Goal: Ask a question: Seek information or help from site administrators or community

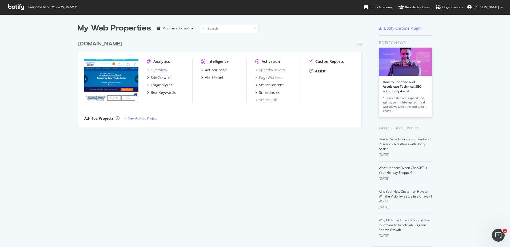
click at [159, 69] on div "Overview" at bounding box center [159, 69] width 17 height 5
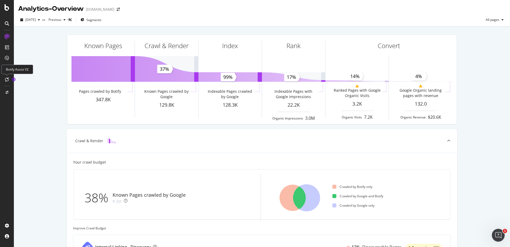
click at [6, 79] on icon at bounding box center [7, 79] width 4 height 4
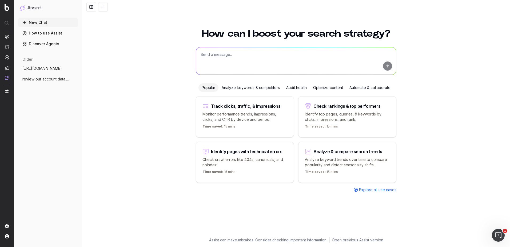
click at [254, 58] on textarea at bounding box center [296, 60] width 200 height 27
type textarea "CATEGORY PAGES, REVIEW WHAT WE HAVE AND SUGGEST A CONTENT/SEO STRATEGY"
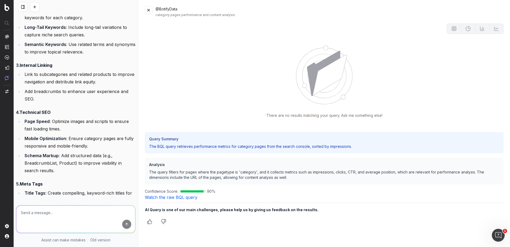
scroll to position [412, 0]
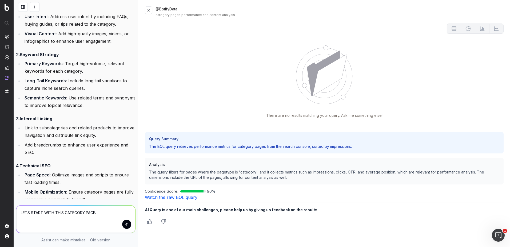
paste textarea "[URL][DOMAIN_NAME]"
type textarea "LETS START WITH THIS CATEGORY PAGE: [URL][DOMAIN_NAME]"
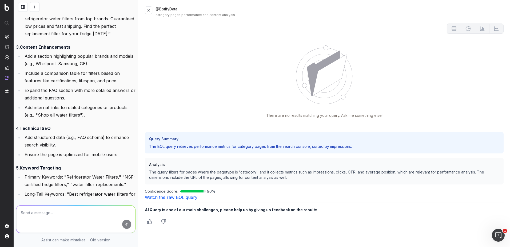
scroll to position [1450, 0]
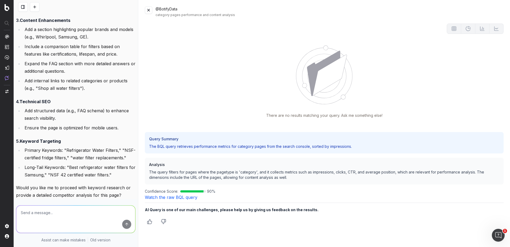
click at [105, 75] on li "Expand the FAQ section with more detailed answers or additional questions." at bounding box center [79, 67] width 113 height 15
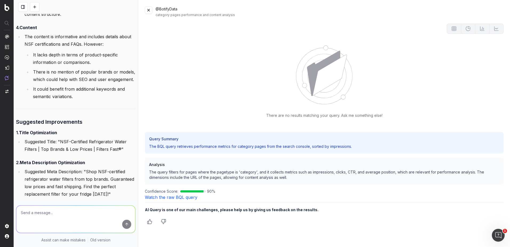
scroll to position [1317, 0]
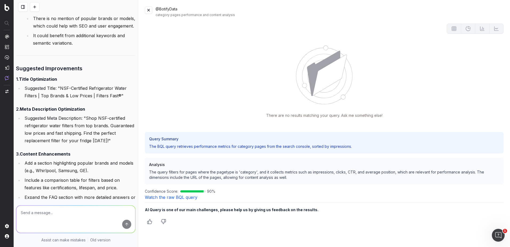
click at [46, 217] on textarea at bounding box center [75, 218] width 119 height 27
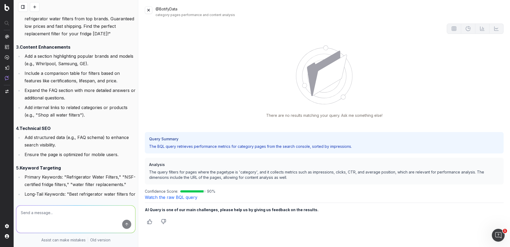
scroll to position [1504, 0]
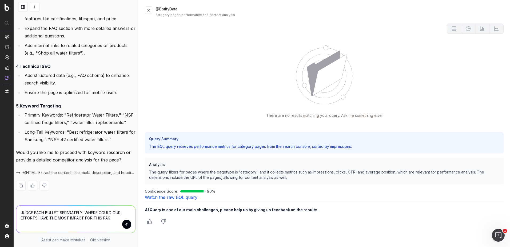
type textarea "JUDGE EACH BULLET SEPARATELY, WHERE COULD OUR EFFORTS HAVE THE MOST IMPACT FOR …"
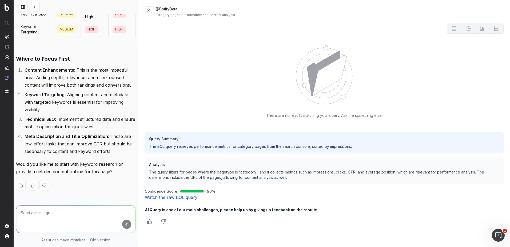
scroll to position [2431, 0]
type textarea "SO FOR THAT WHERE TO FOCUST FIRST LIST, IS THAT TRUE IN THE GENERAL SENSE OR IS…"
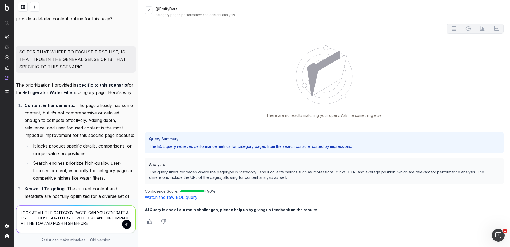
scroll to position [2554, 0]
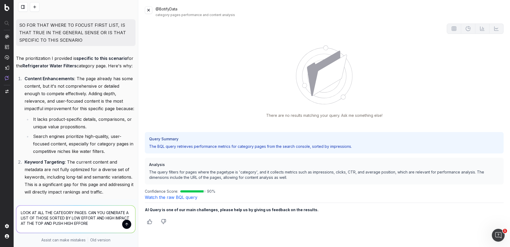
click at [117, 225] on textarea "LOOK AT ALL THE CATEGORY PAGES. CAN YOU GENERATE A LIST OF THOSE SORTED BY LOW …" at bounding box center [75, 218] width 119 height 27
click at [125, 219] on textarea "LOOK AT ALL THE CATEGORY PAGES. CAN YOU GENERATE A LIST OF THOSE SORTED BY LOW …" at bounding box center [75, 217] width 119 height 30
type textarea "LOOK AT ALL THE CATEGORY PAGES. CAN YOU GENERATE A LIST OF THOSE SORTED BY LOW …"
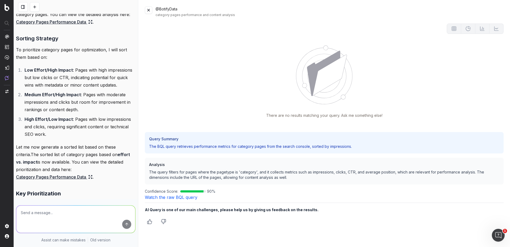
scroll to position [3240, 0]
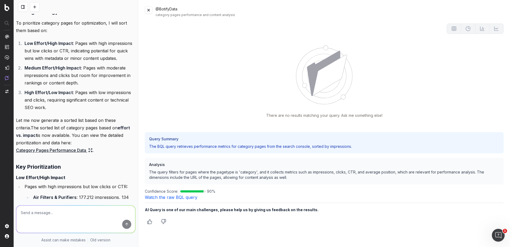
click at [17, 16] on h3 "Sorting Strategy" at bounding box center [76, 11] width 120 height 9
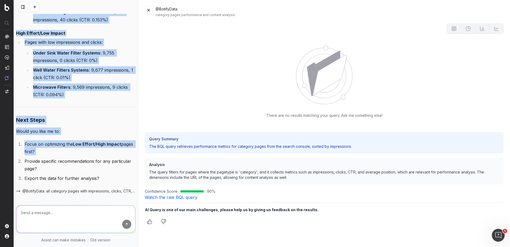
scroll to position [3614, 0]
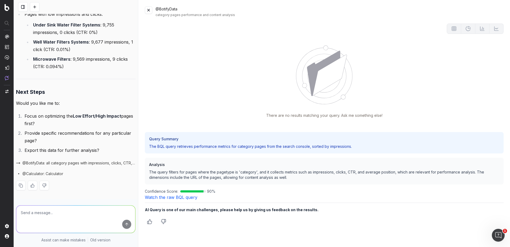
drag, startPoint x: 17, startPoint y: 83, endPoint x: 120, endPoint y: 100, distance: 105.1
copy div "Sorting Strategy To prioritize category pages for optimization, I will sort the…"
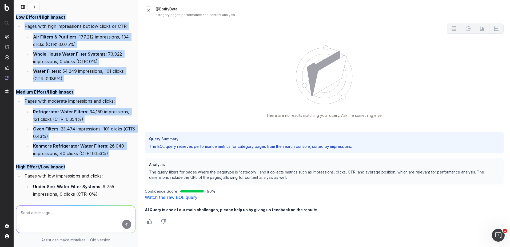
scroll to position [3454, 0]
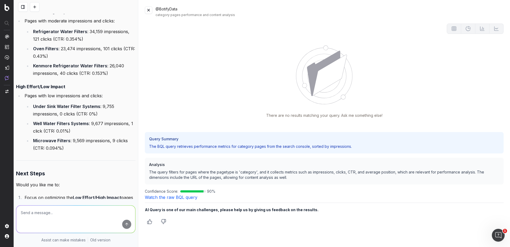
scroll to position [3401, 0]
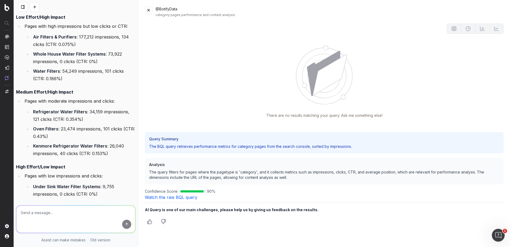
click at [84, 48] on li "Air Filters & Purifiers : 177,212 impressions, 134 clicks (CTR: 0.075%)" at bounding box center [83, 40] width 104 height 15
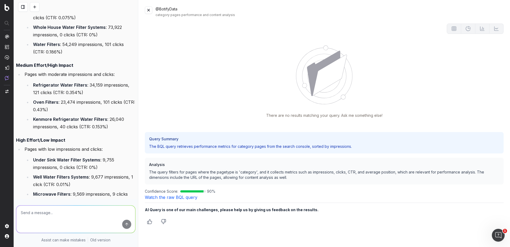
scroll to position [3374, 0]
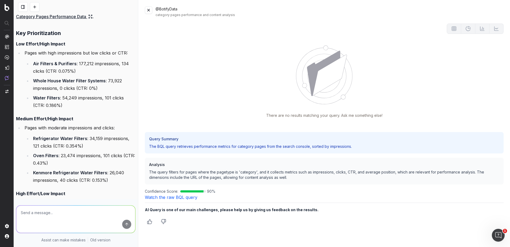
click at [53, 20] on link "Category Pages Performance Data" at bounding box center [54, 16] width 77 height 7
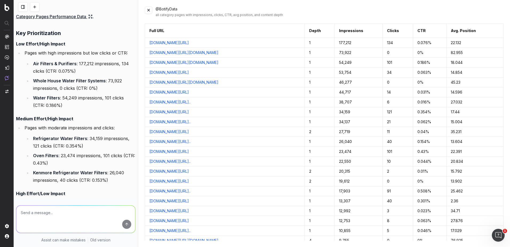
click at [411, 14] on div "all category pages with impressions, clicks, CTR, avg position, and content dep…" at bounding box center [330, 15] width 348 height 4
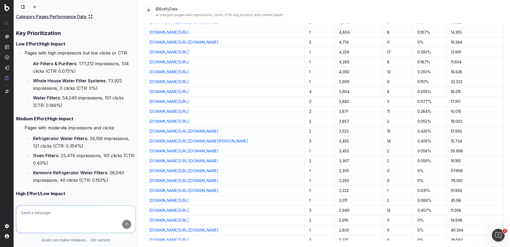
scroll to position [0, 0]
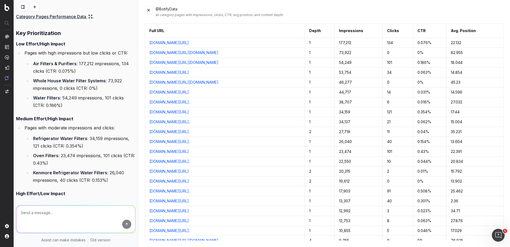
click at [313, 14] on div "all category pages with impressions, clicks, CTR, avg position, and content dep…" at bounding box center [330, 15] width 348 height 4
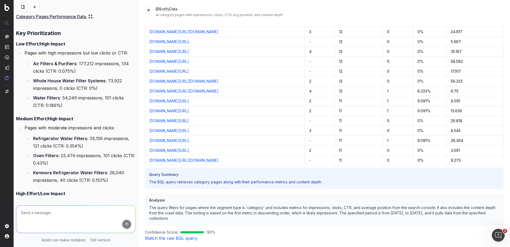
scroll to position [4784, 0]
